Goal: Information Seeking & Learning: Check status

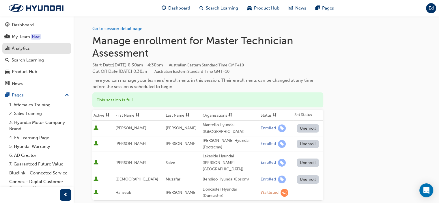
click at [22, 47] on div "Analytics" at bounding box center [21, 48] width 18 height 7
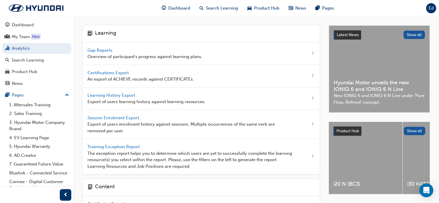
click at [98, 50] on span "Gap Reports" at bounding box center [100, 50] width 26 height 5
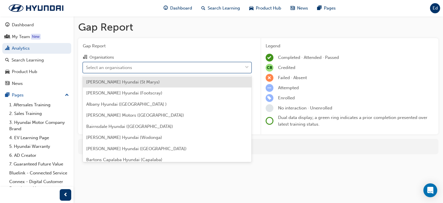
click at [189, 69] on div "Select an organisations" at bounding box center [162, 67] width 159 height 10
click at [86, 69] on input "Organisations option [PERSON_NAME] Hyundai (St Marys) focused, 1 of 182. 182 re…" at bounding box center [86, 67] width 1 height 5
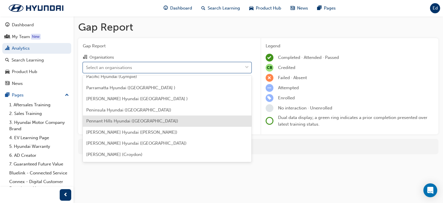
scroll to position [1355, 0]
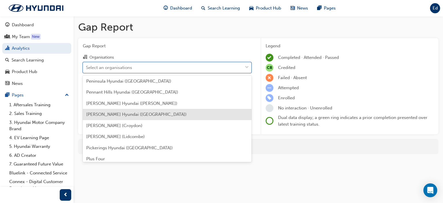
click at [148, 116] on span "[PERSON_NAME] Hyundai ([GEOGRAPHIC_DATA])" at bounding box center [136, 114] width 100 height 5
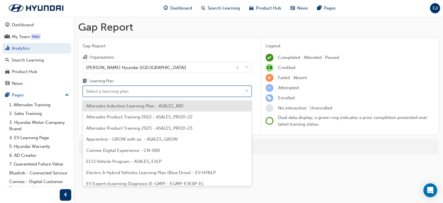
click at [148, 94] on div "Select a learning plan" at bounding box center [162, 91] width 159 height 10
click at [86, 93] on input "Learning Plan option Aftersales Induction Learning Plan - ASALES_IND focused, 1…" at bounding box center [86, 91] width 1 height 5
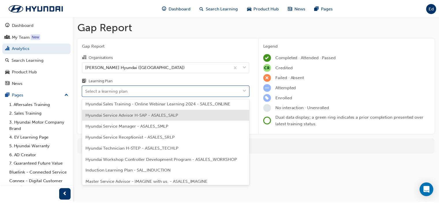
scroll to position [162, 0]
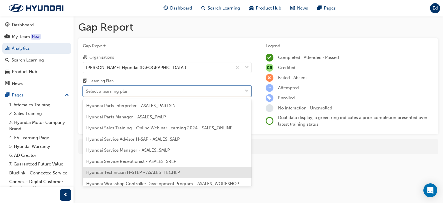
click at [186, 170] on div "Hyundai Technician H-STEP - ASALES_TECHLP" at bounding box center [167, 172] width 169 height 11
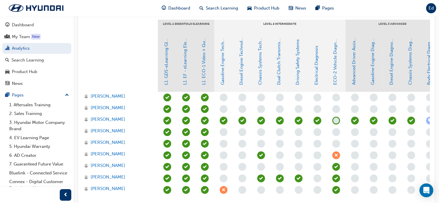
scroll to position [144, 0]
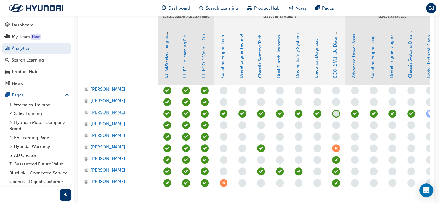
click at [99, 113] on span "[PERSON_NAME]" at bounding box center [108, 112] width 35 height 7
